Goal: Find specific page/section: Find specific page/section

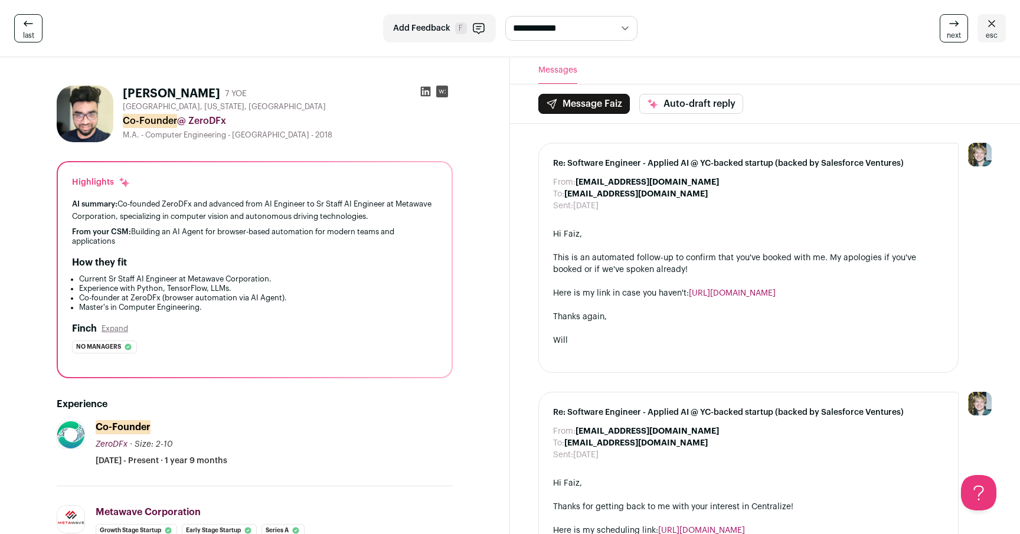
click at [27, 34] on span "last" at bounding box center [28, 35] width 11 height 9
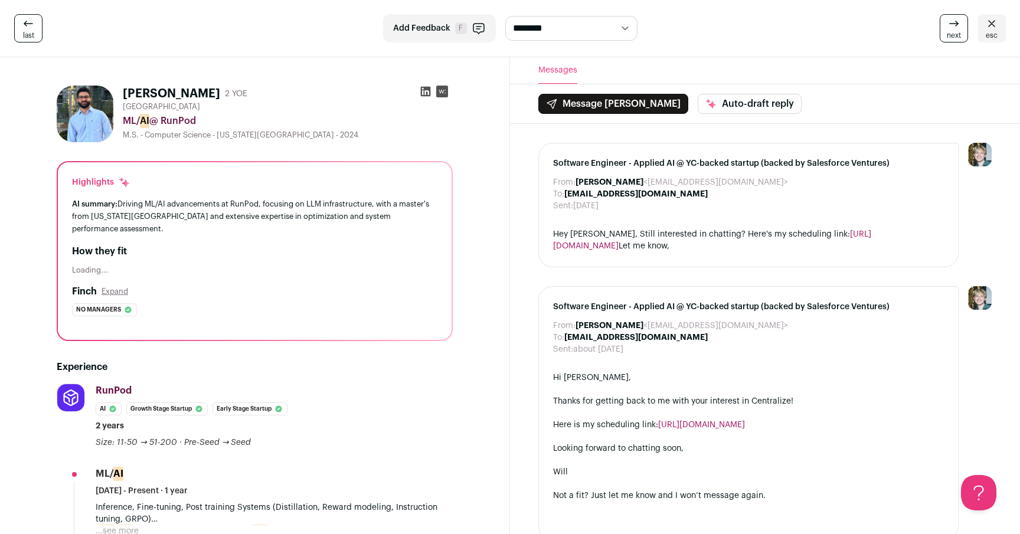
click at [31, 38] on span "last" at bounding box center [28, 35] width 11 height 9
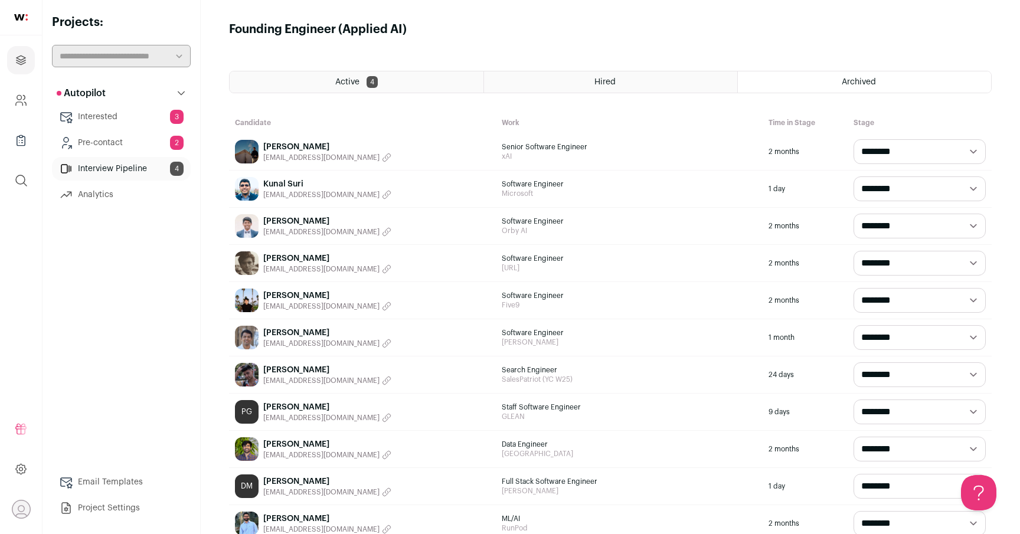
click at [113, 145] on link "Pre-contact 2" at bounding box center [121, 143] width 139 height 24
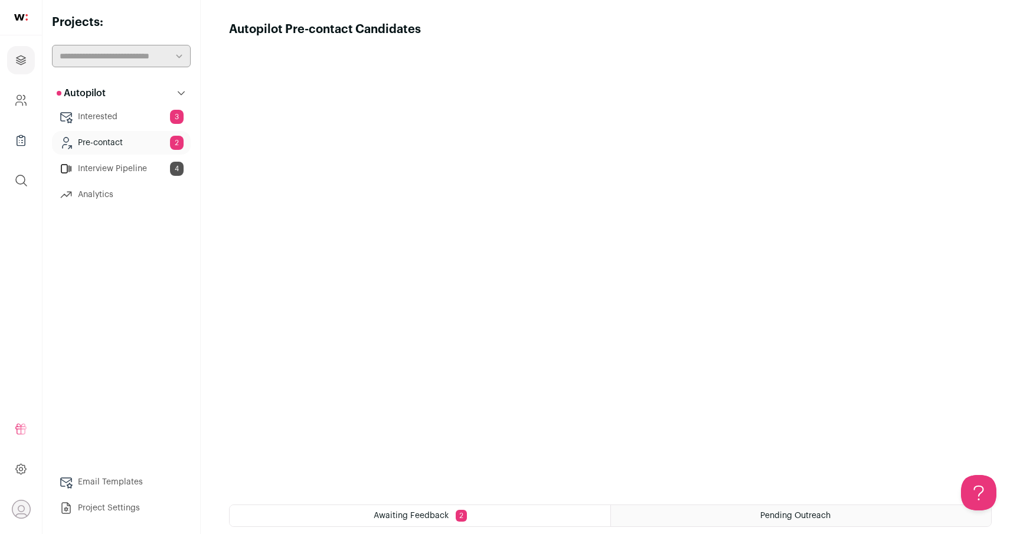
click at [115, 113] on link "Interested 3" at bounding box center [121, 117] width 139 height 24
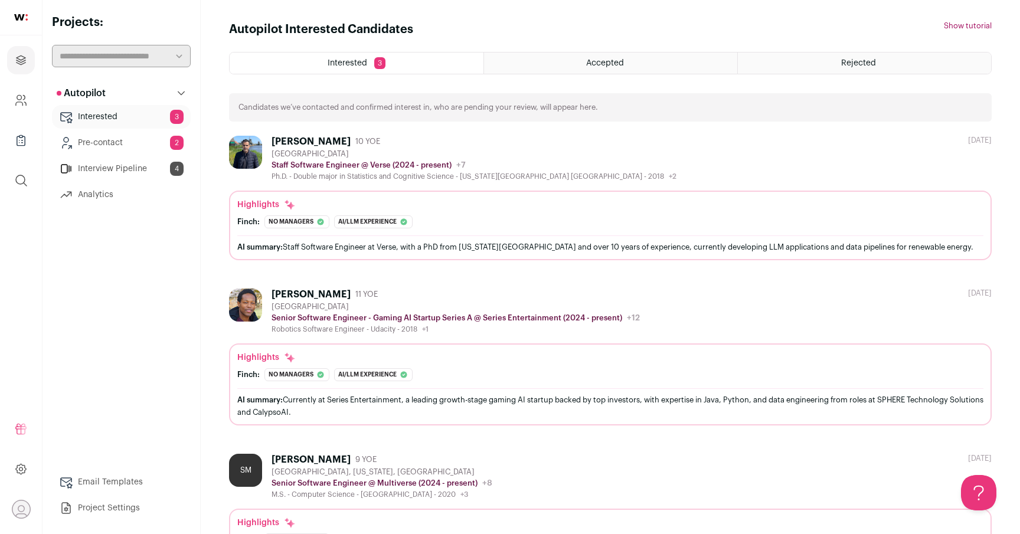
click at [605, 59] on span "Accepted" at bounding box center [605, 63] width 38 height 8
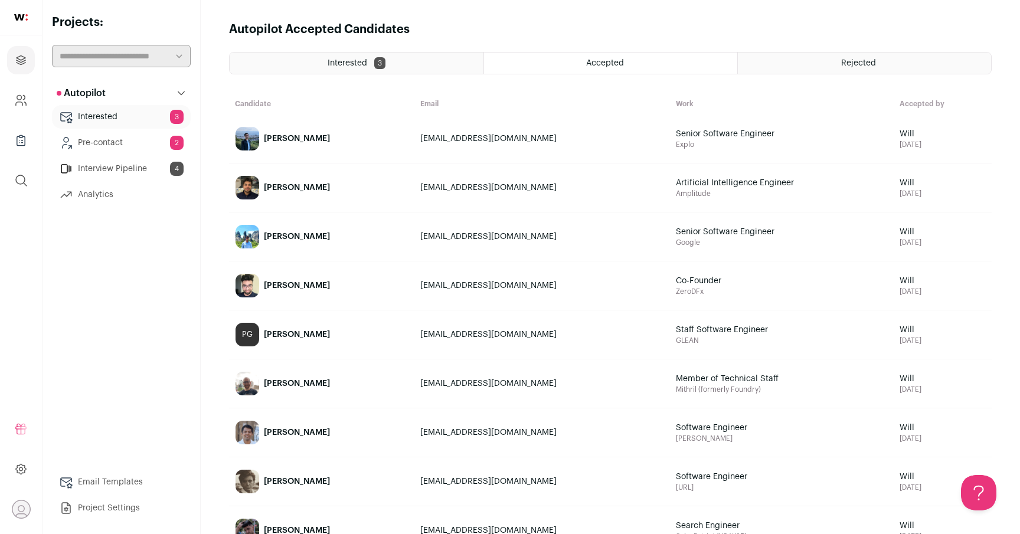
click at [383, 66] on span "3" at bounding box center [379, 63] width 11 height 12
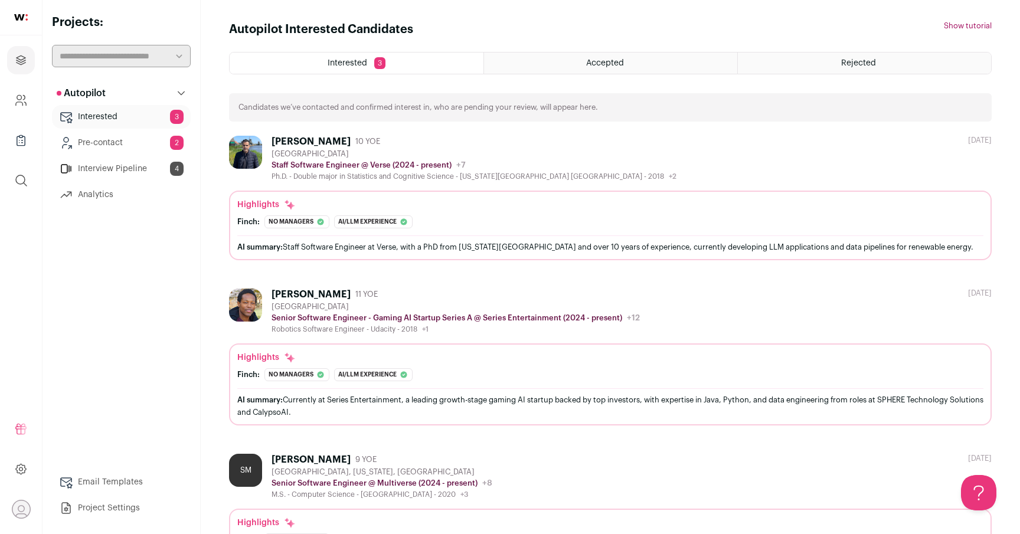
click at [588, 67] on div "Accepted" at bounding box center [610, 63] width 253 height 21
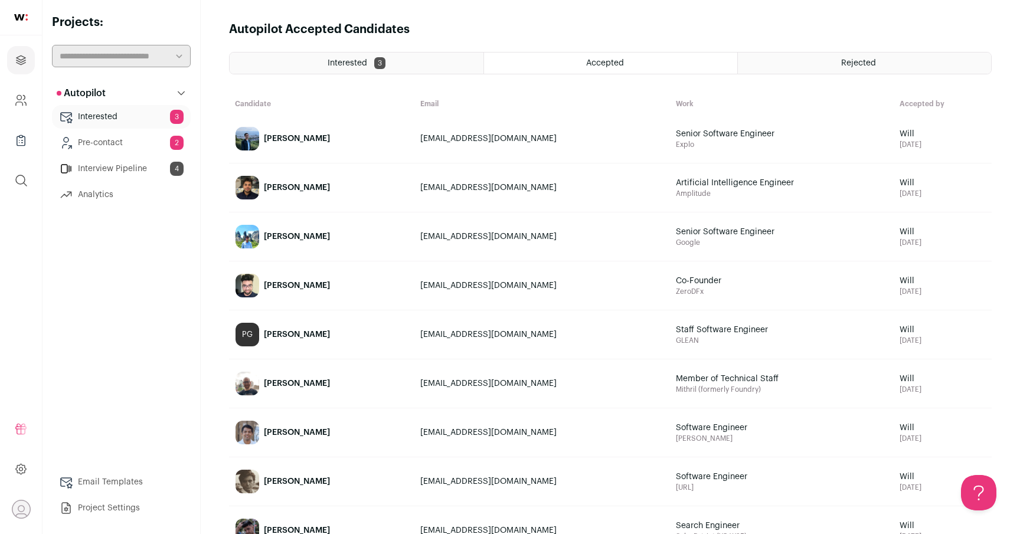
click at [298, 141] on div "[PERSON_NAME]" at bounding box center [297, 139] width 66 height 12
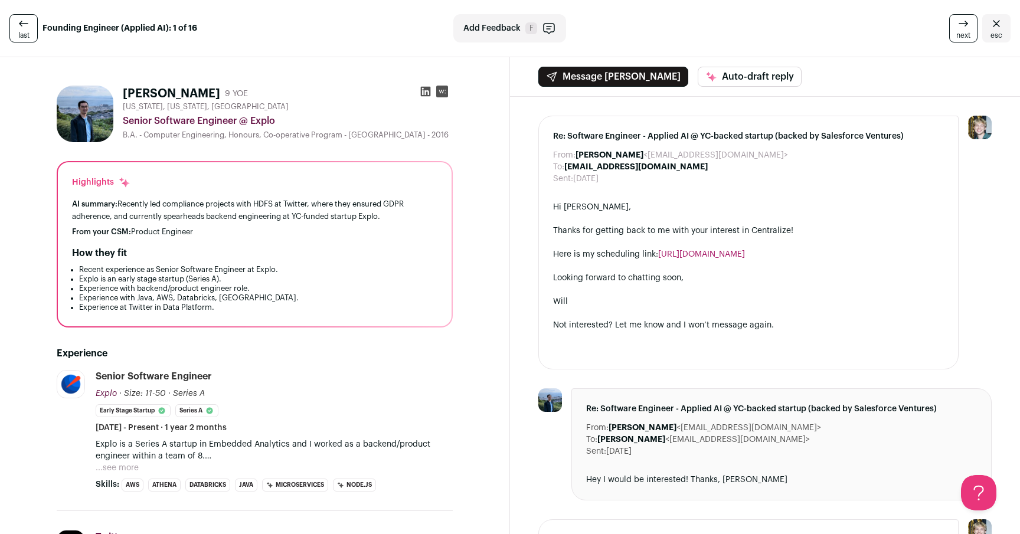
click at [421, 93] on icon at bounding box center [426, 92] width 10 height 10
